Goal: Register for event/course

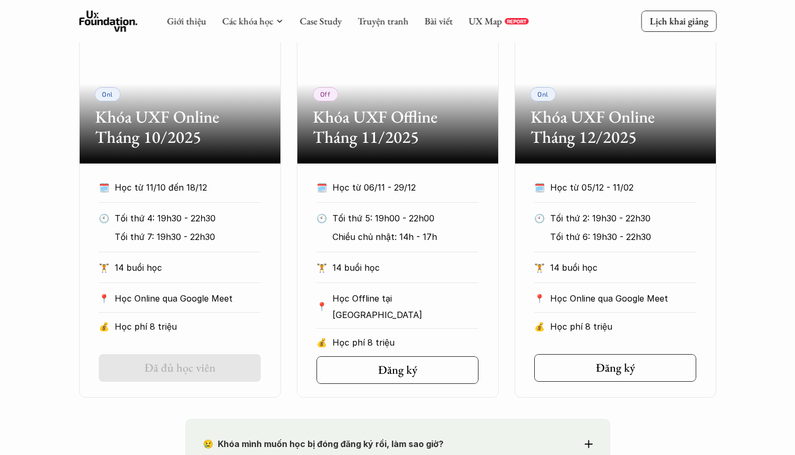
scroll to position [522, 0]
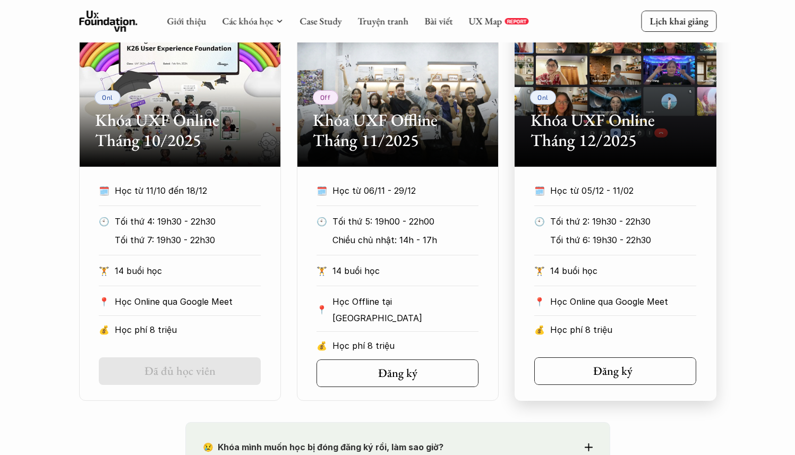
click at [596, 375] on h5 "Đăng ký" at bounding box center [612, 371] width 39 height 14
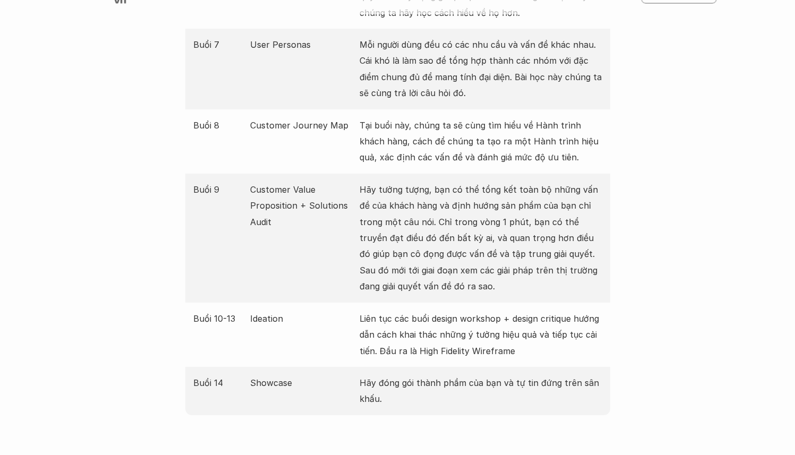
scroll to position [1727, 0]
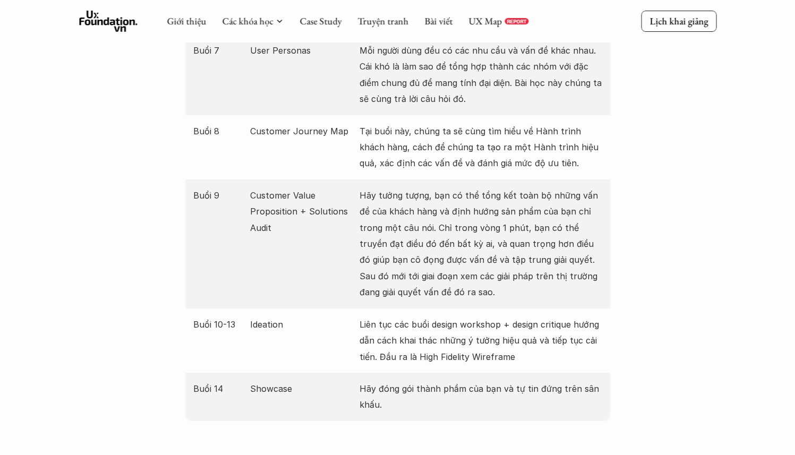
click at [265, 192] on p "Customer Value Proposition + Solutions Audit" at bounding box center [302, 211] width 104 height 48
copy p "Customer Value Proposition + Solutions Audit"
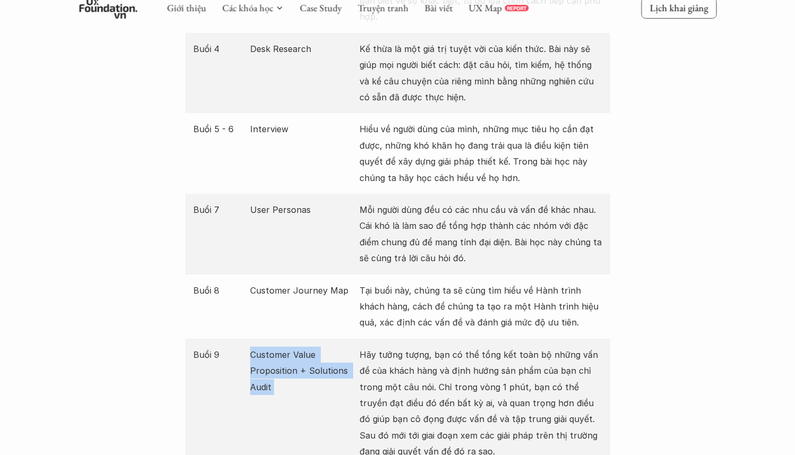
scroll to position [1566, 0]
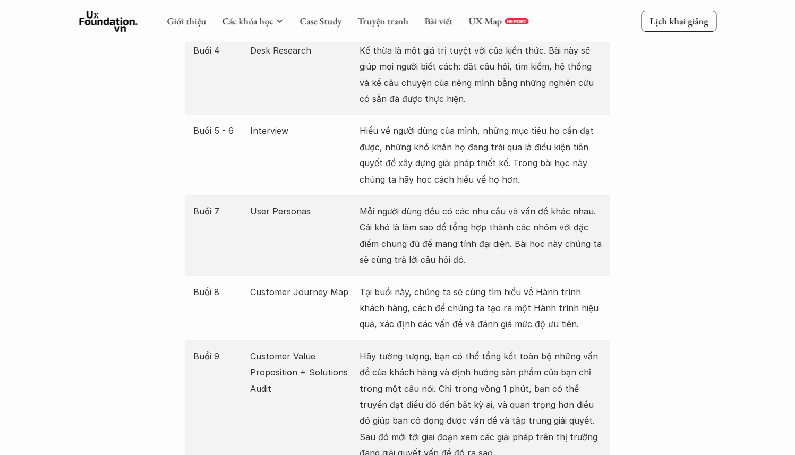
click at [355, 217] on div "Buổi 7 User Personas Mỗi người dùng đều có các nhu cầu và vấn đề khác nhau. Cái…" at bounding box center [397, 235] width 425 height 81
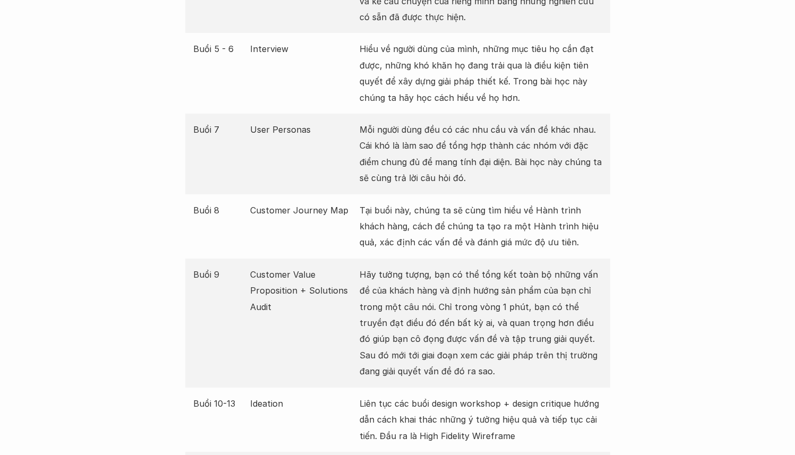
scroll to position [1652, 0]
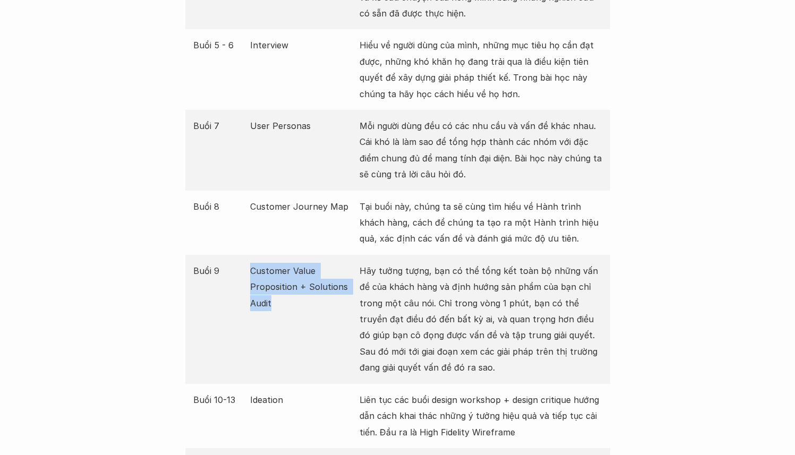
drag, startPoint x: 281, startPoint y: 293, endPoint x: 243, endPoint y: 253, distance: 55.6
click at [243, 255] on div "Buổi 9 Customer Value Proposition + Solutions Audit Hãy tưởng tượng, bạn có thể…" at bounding box center [397, 319] width 425 height 129
copy div "Buổi 9 Customer Value Proposition + Solutions Audit"
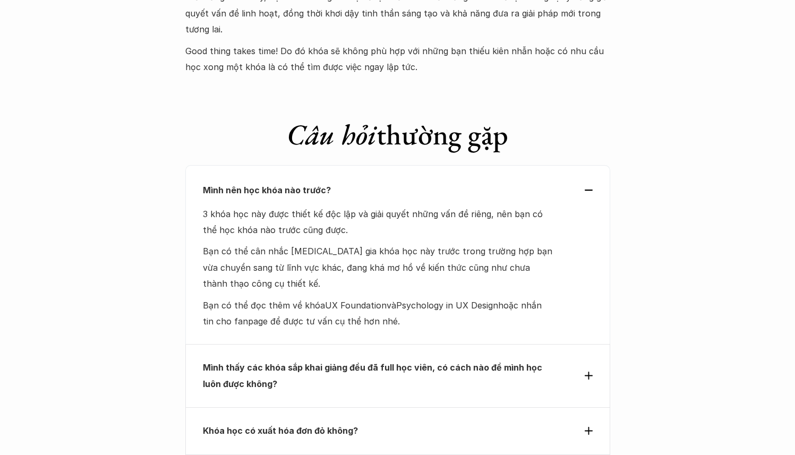
scroll to position [4623, 0]
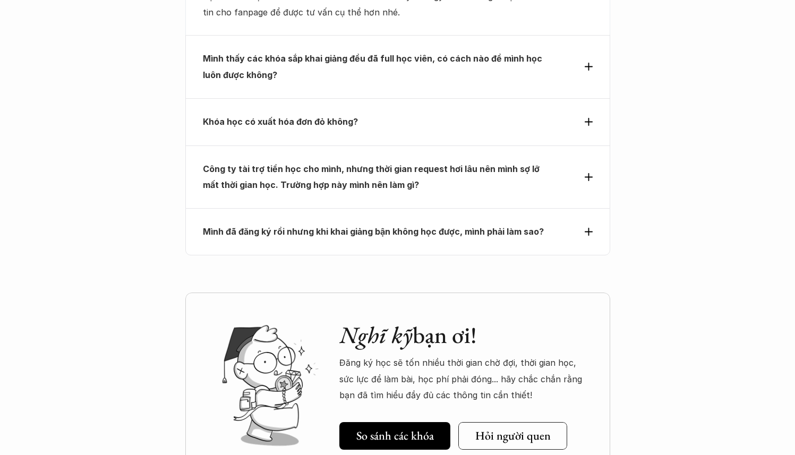
click at [383, 161] on p "Công ty tài trợ tiền học cho mình, nhưng thời gian request hơi lâu nên mình sợ …" at bounding box center [378, 177] width 351 height 32
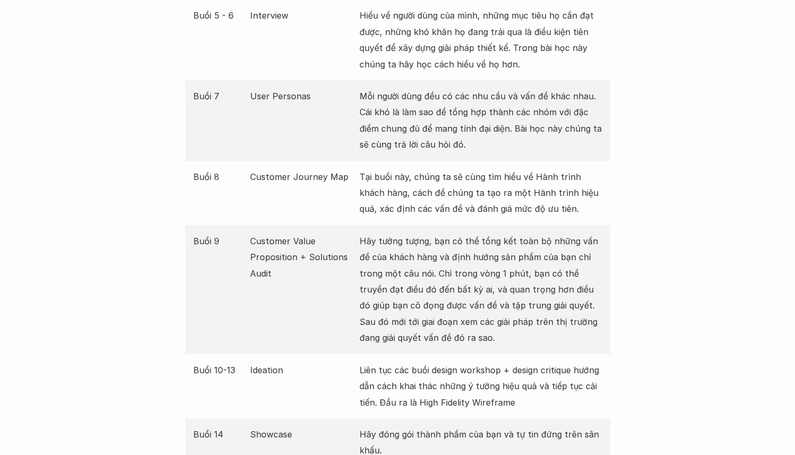
scroll to position [1657, 0]
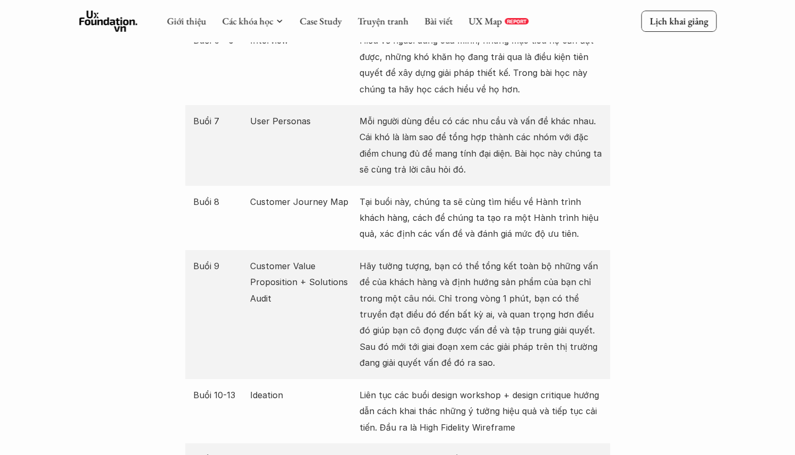
click at [276, 258] on p "Customer Value Proposition + Solutions Audit" at bounding box center [302, 282] width 104 height 48
copy p "Customer Value Proposition + Solutions Audit"
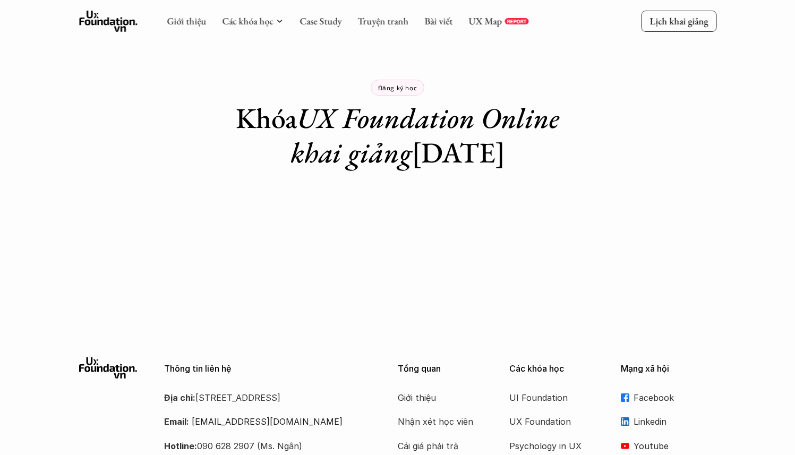
click at [357, 157] on em "UX Foundation Online khai giảng" at bounding box center [428, 135] width 276 height 72
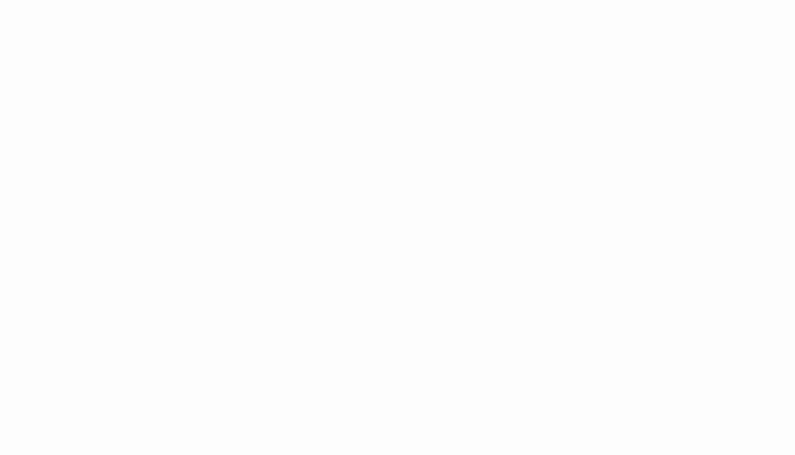
scroll to position [1031, 0]
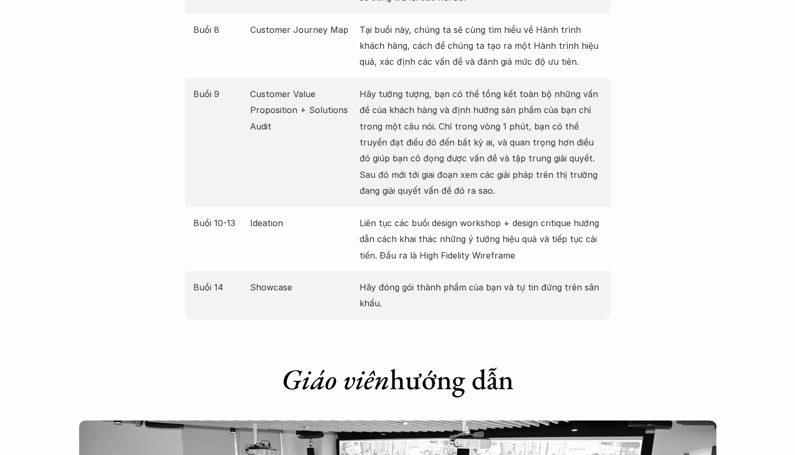
scroll to position [1831, 0]
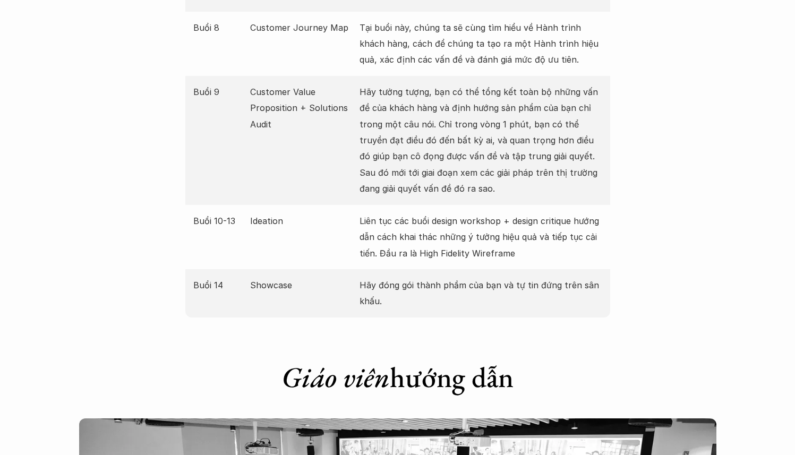
click at [414, 228] on p "Liên tục các buổi design workshop + design critique hướng dẫn cách khai thác nh…" at bounding box center [480, 237] width 243 height 48
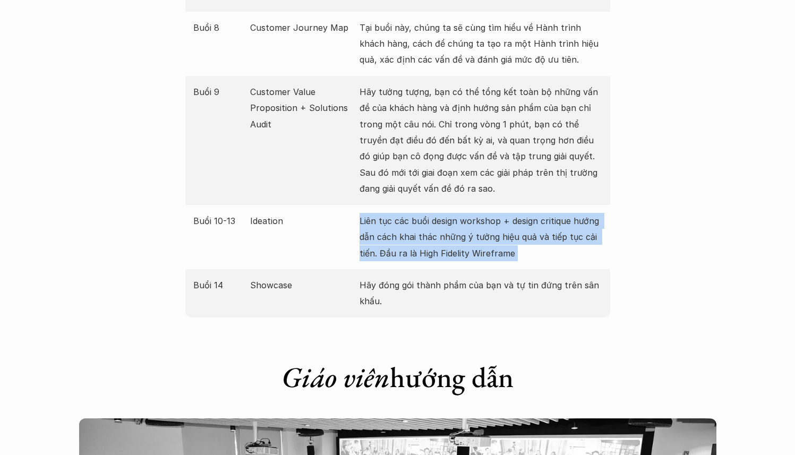
click at [414, 228] on p "Liên tục các buổi design workshop + design critique hướng dẫn cách khai thác nh…" at bounding box center [480, 237] width 243 height 48
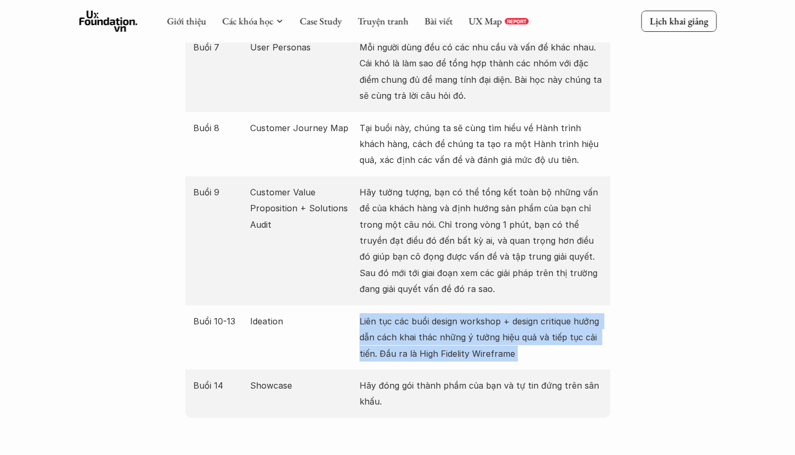
scroll to position [1730, 0]
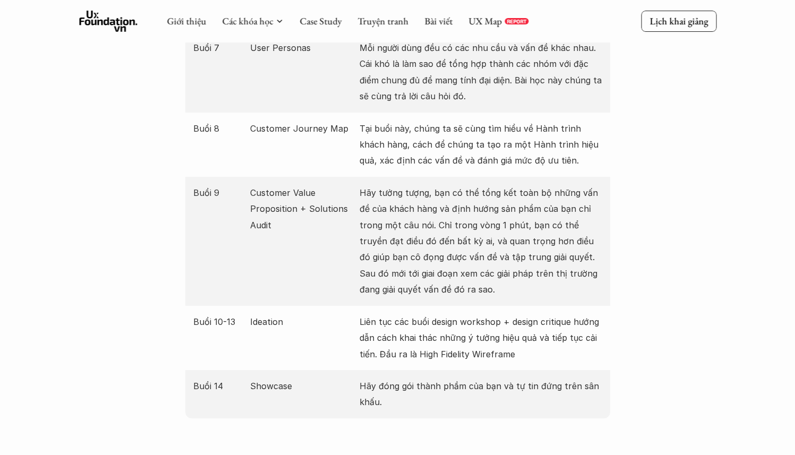
click at [409, 222] on p "Hãy tưởng tượng, bạn có thể tổng kết toàn bộ những vấn đề của khách hàng và địn…" at bounding box center [480, 241] width 243 height 113
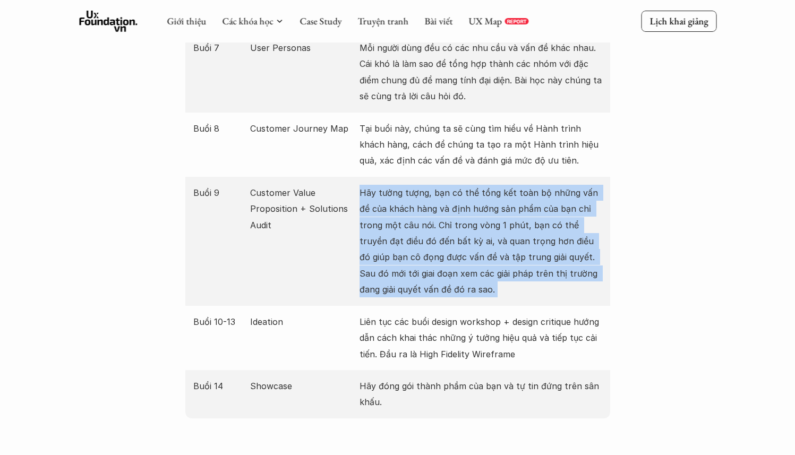
click at [409, 222] on p "Hãy tưởng tượng, bạn có thể tổng kết toàn bộ những vấn đề của khách hàng và địn…" at bounding box center [480, 241] width 243 height 113
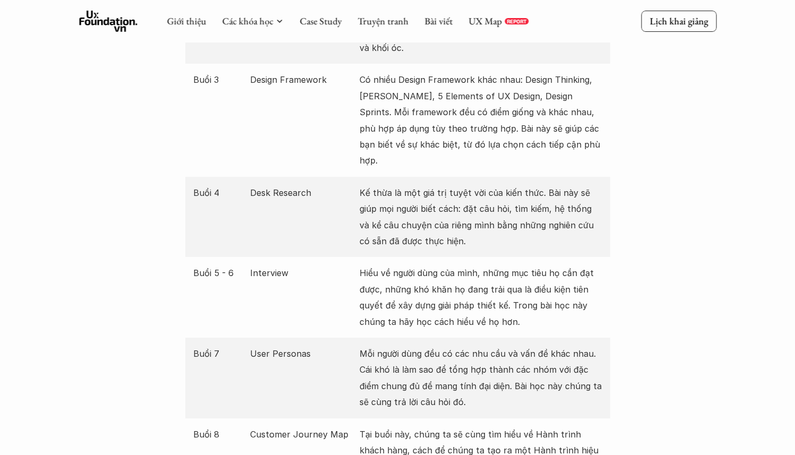
scroll to position [1359, 0]
